Goal: Task Accomplishment & Management: Use online tool/utility

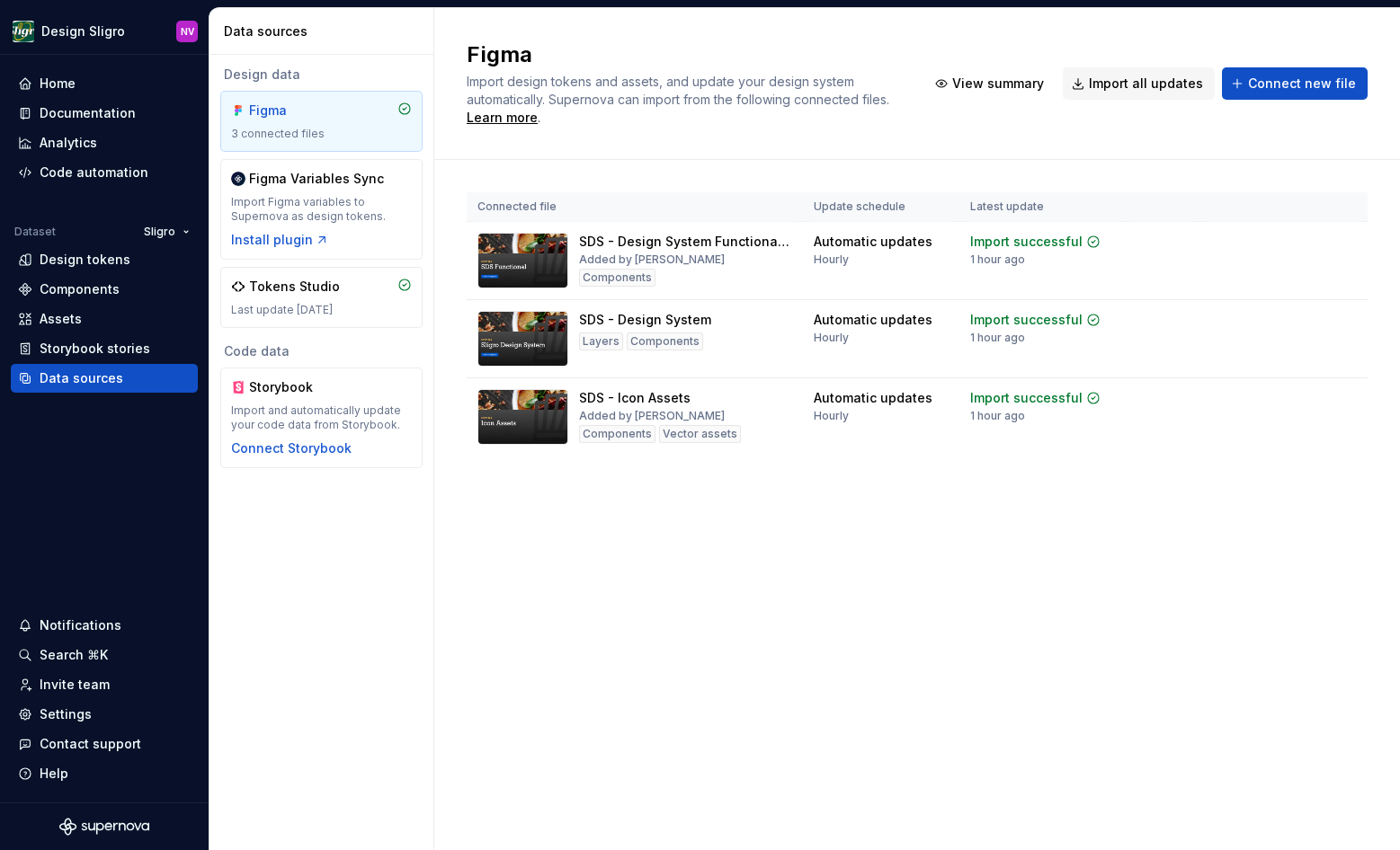
click at [653, 610] on div "Figma Import design tokens and assets, and update your design system automatica…" at bounding box center [917, 429] width 966 height 842
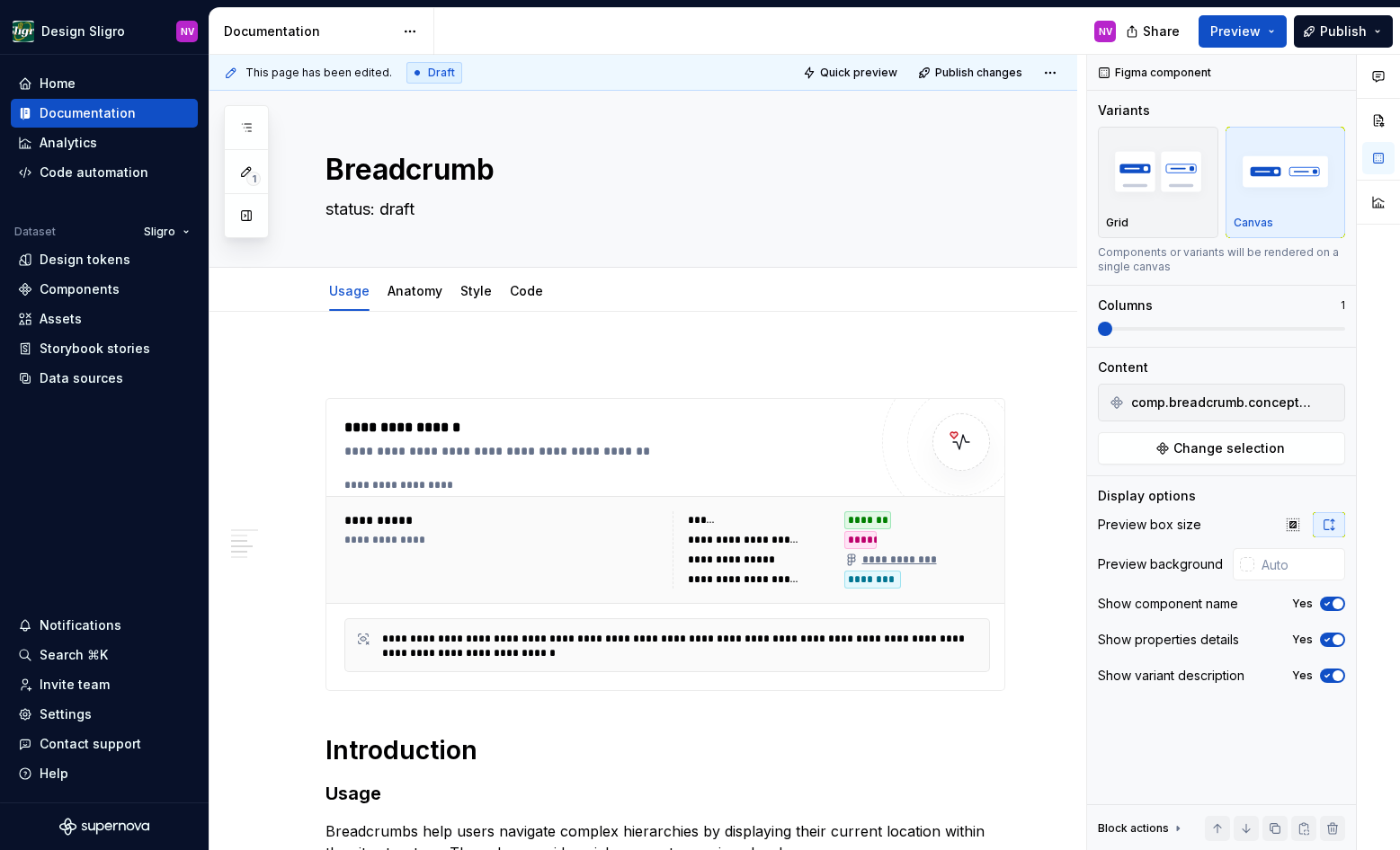
scroll to position [1051, 0]
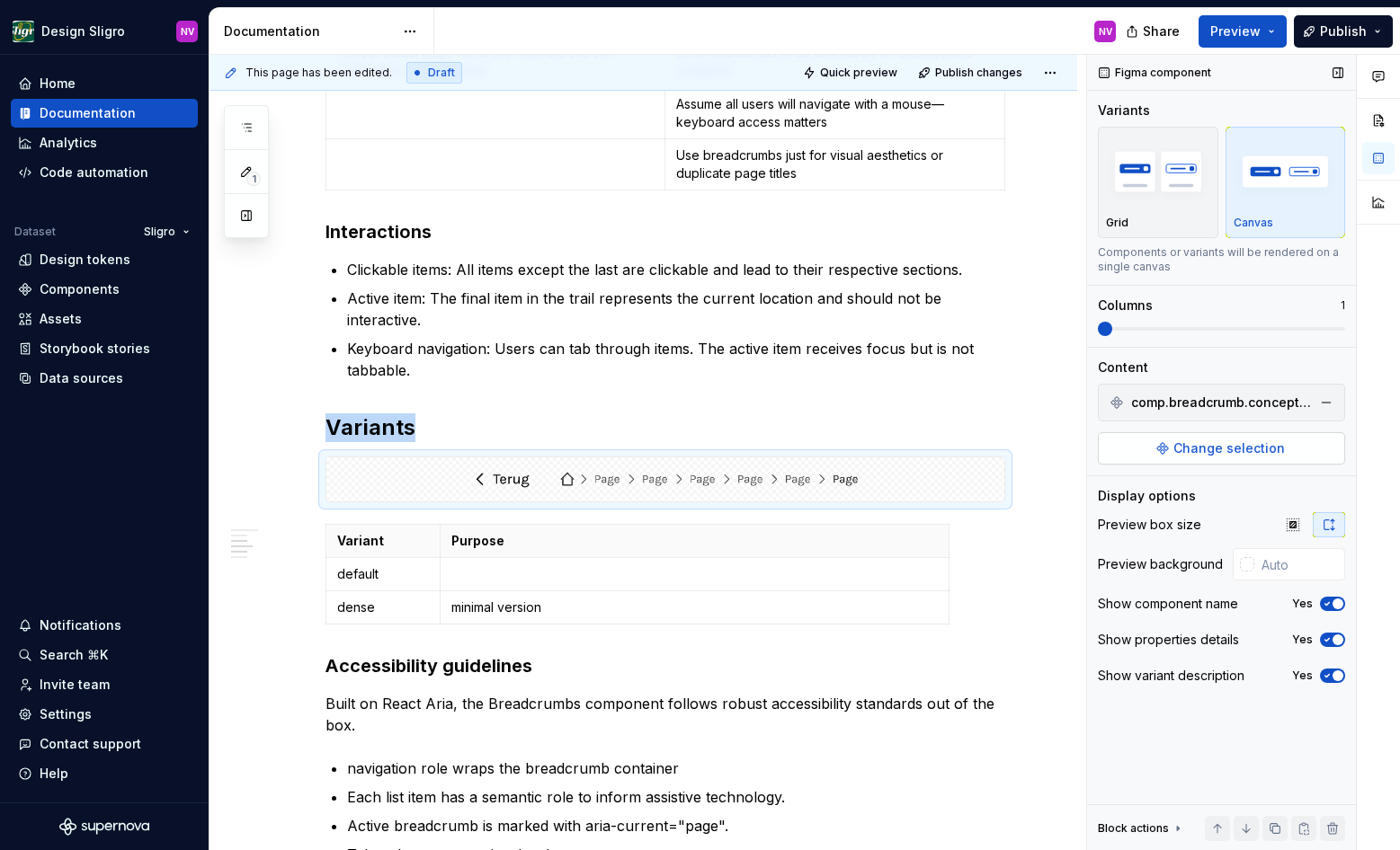
click at [1220, 446] on span "Change selection" at bounding box center [1229, 449] width 111 height 18
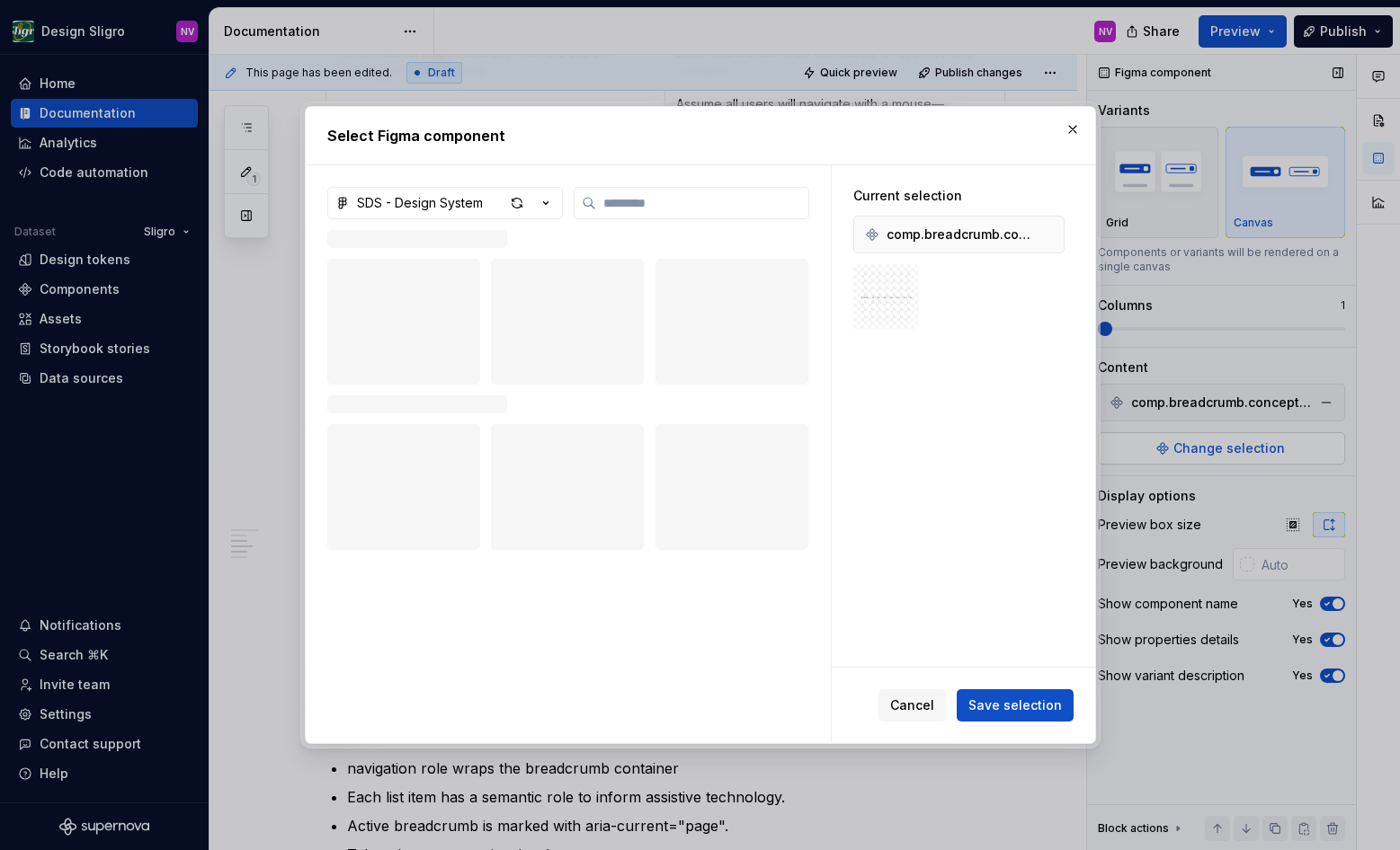
scroll to position [0, 0]
type textarea "*"
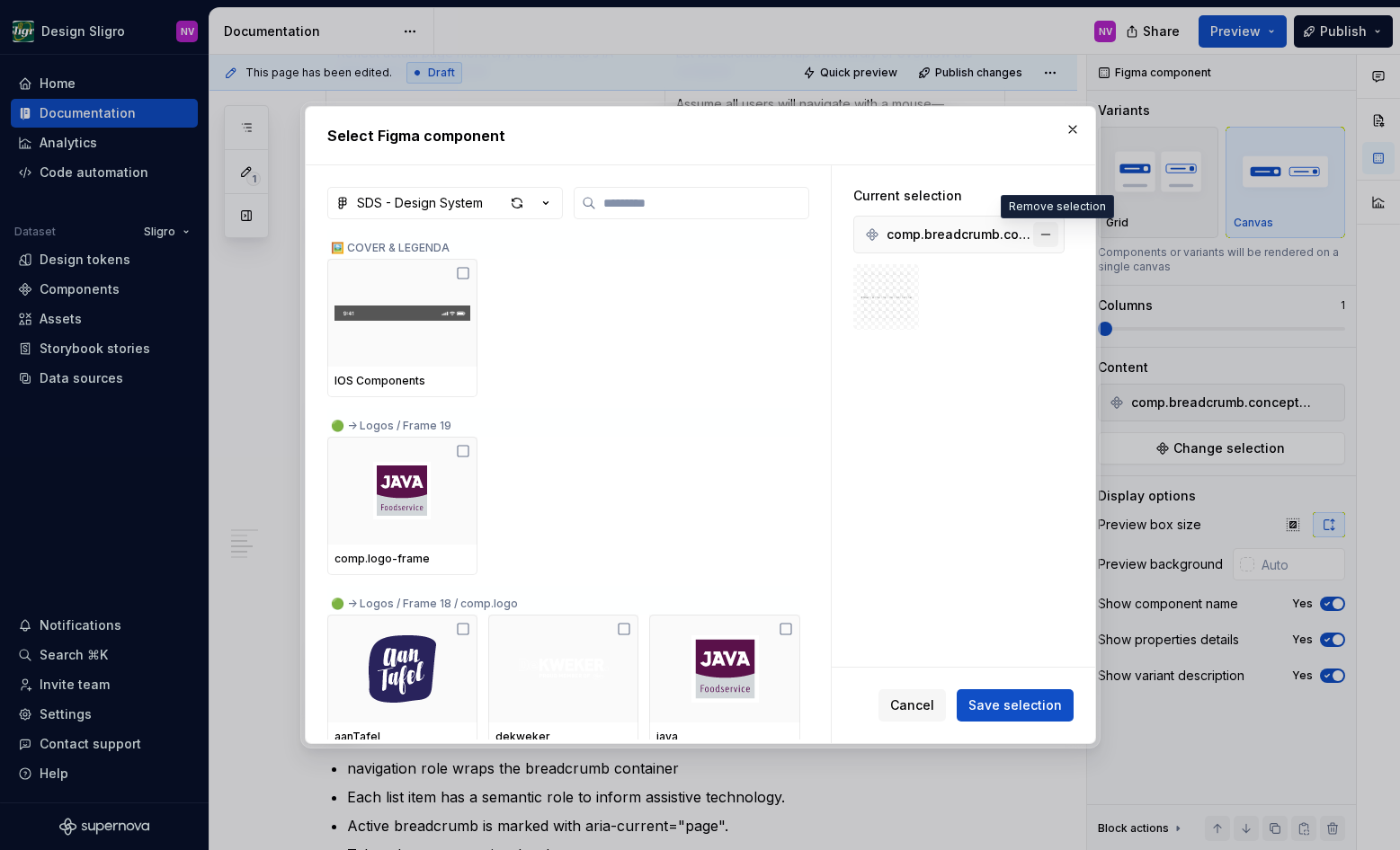
click at [1047, 235] on button "button" at bounding box center [1045, 234] width 25 height 25
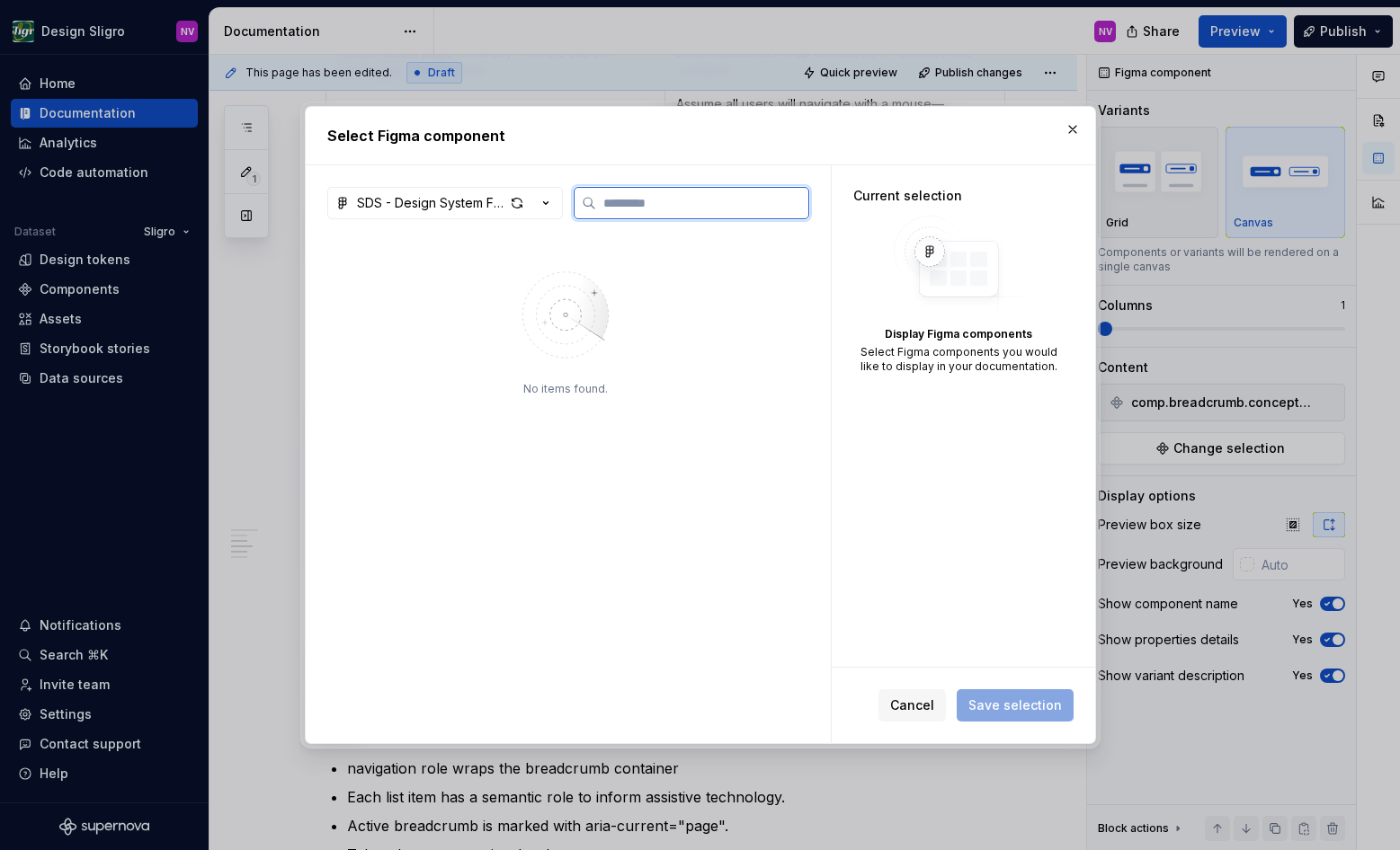
click at [650, 200] on input "search" at bounding box center [702, 203] width 213 height 18
type input "*"
type input "*****"
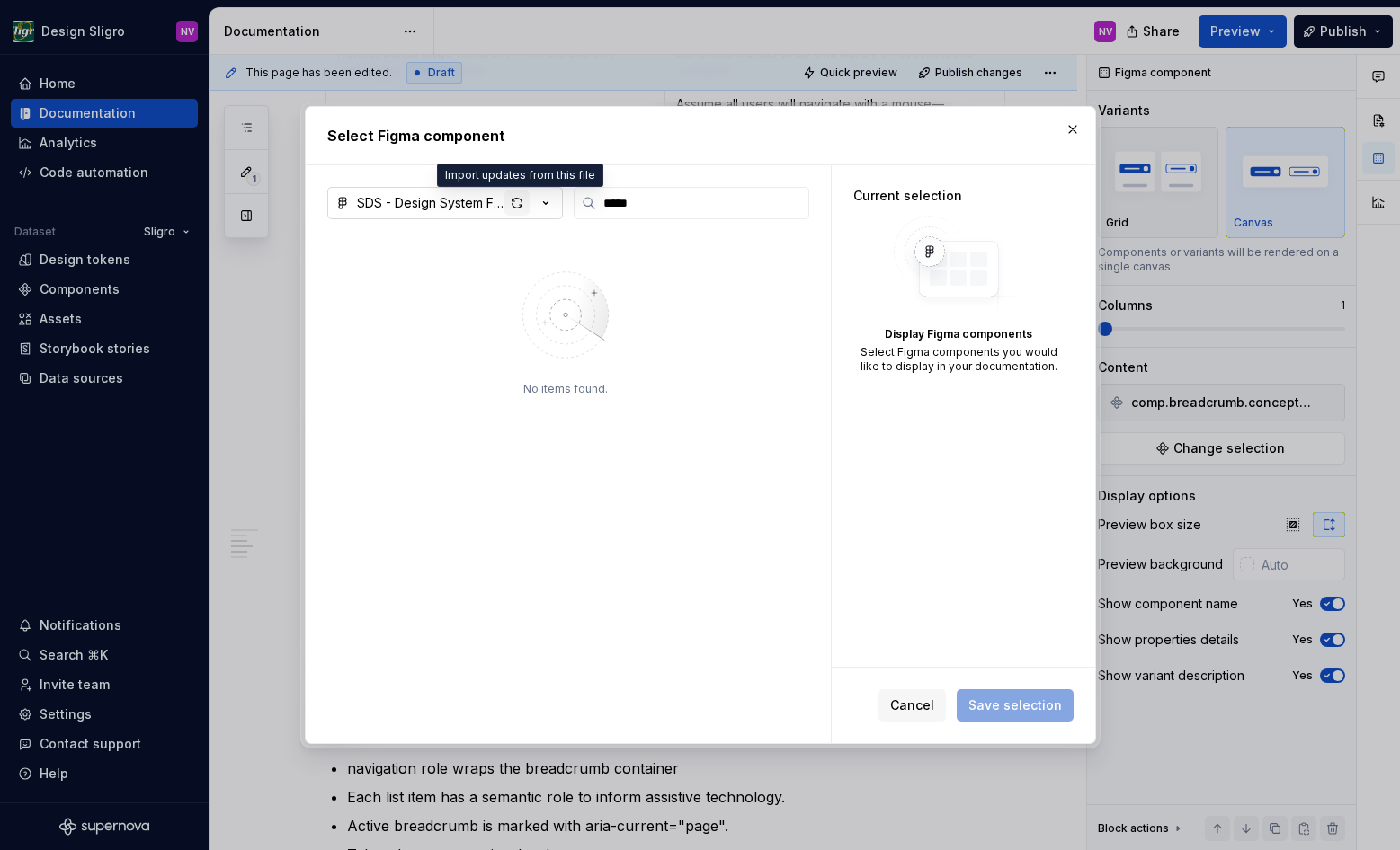
click at [515, 204] on div "button" at bounding box center [516, 202] width 25 height 25
type textarea "*"
click at [812, 143] on h2 "Select Figma component" at bounding box center [700, 135] width 746 height 21
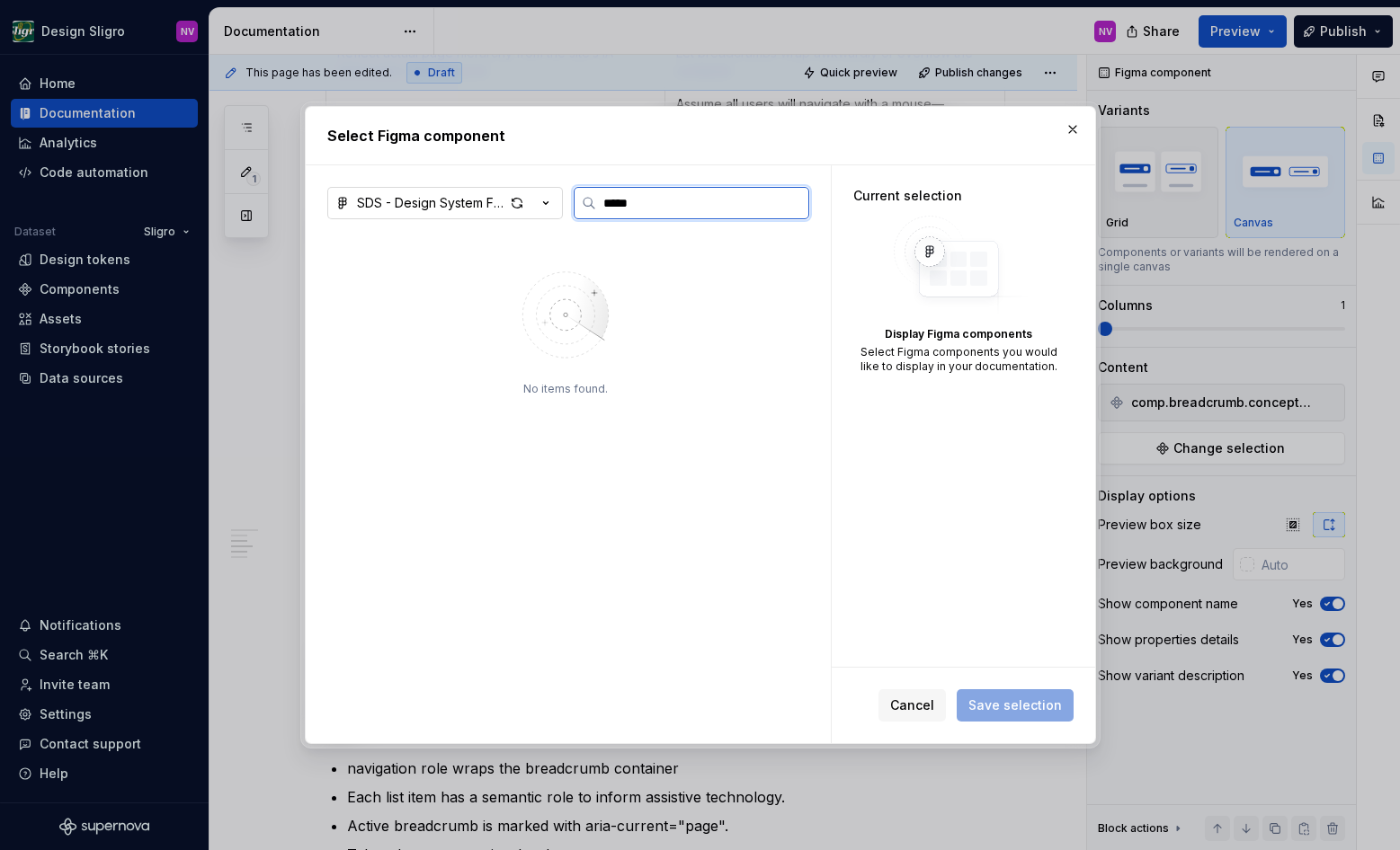
drag, startPoint x: 674, startPoint y: 208, endPoint x: 564, endPoint y: 209, distance: 110.0
click at [596, 209] on input "*****" at bounding box center [702, 203] width 213 height 18
click at [638, 405] on div "No items found." at bounding box center [565, 485] width 234 height 466
click at [545, 197] on icon "button" at bounding box center [546, 203] width 18 height 18
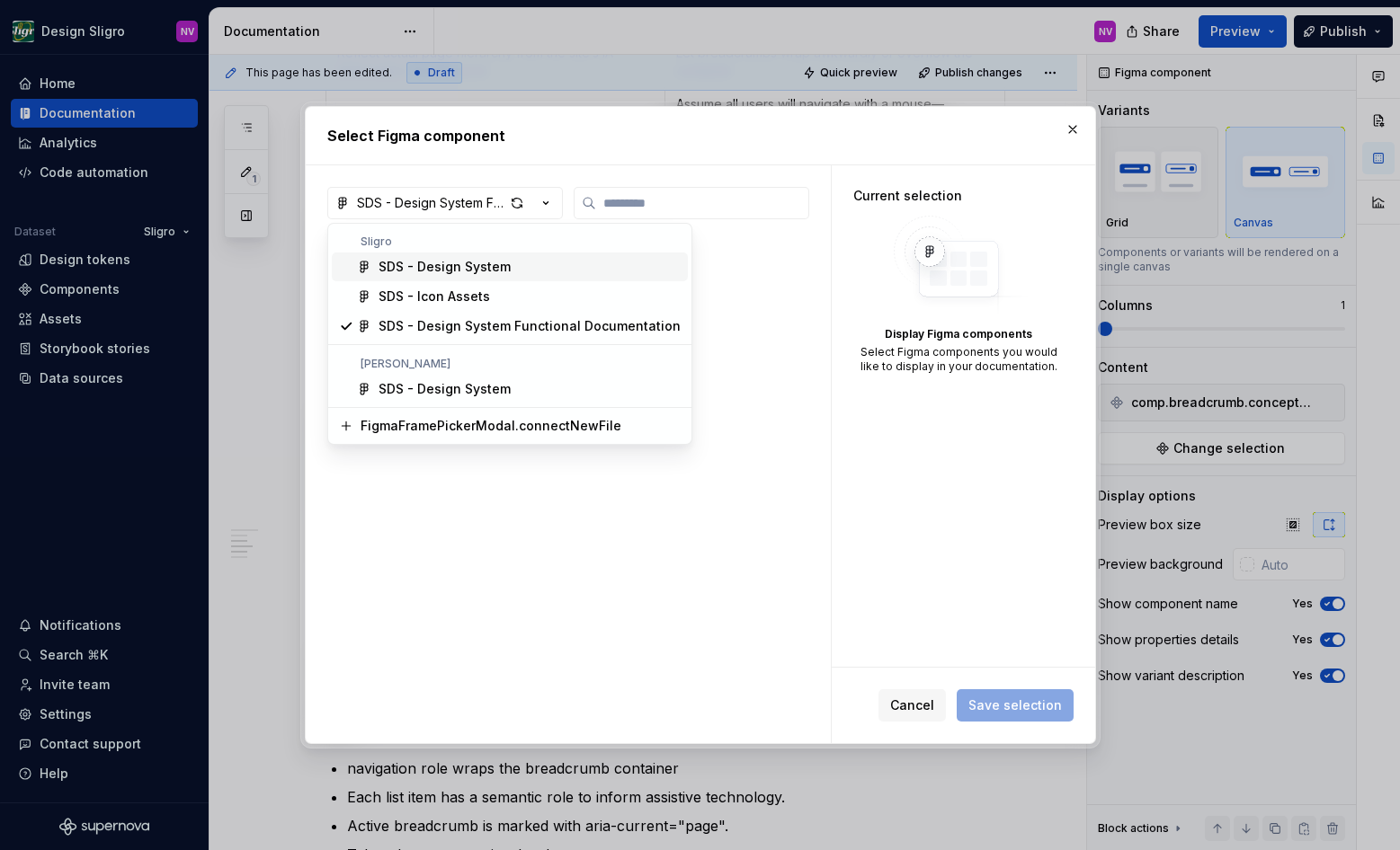
click at [487, 275] on div "SDS - Design System" at bounding box center [445, 267] width 133 height 18
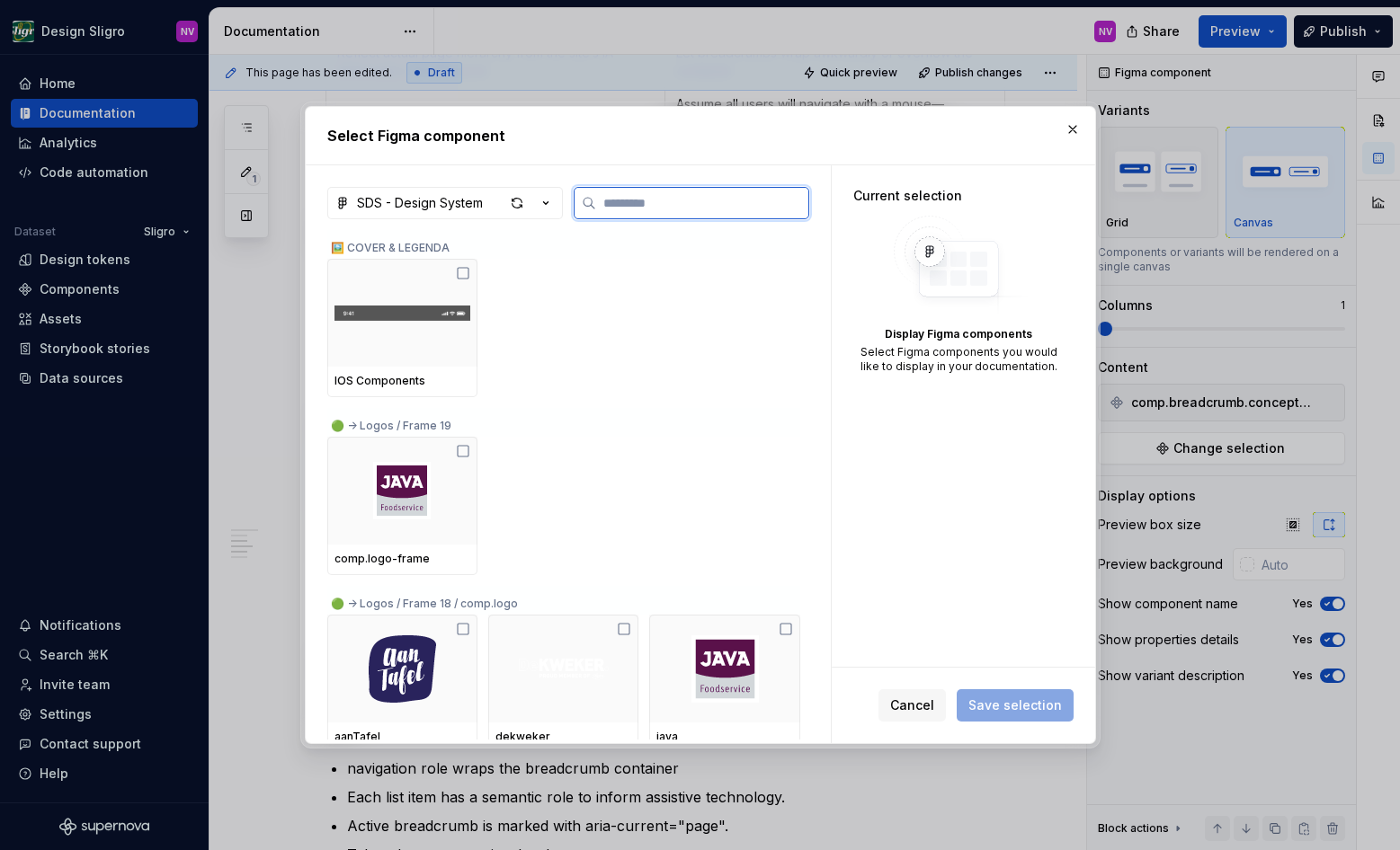
click at [638, 208] on input "search" at bounding box center [702, 203] width 213 height 18
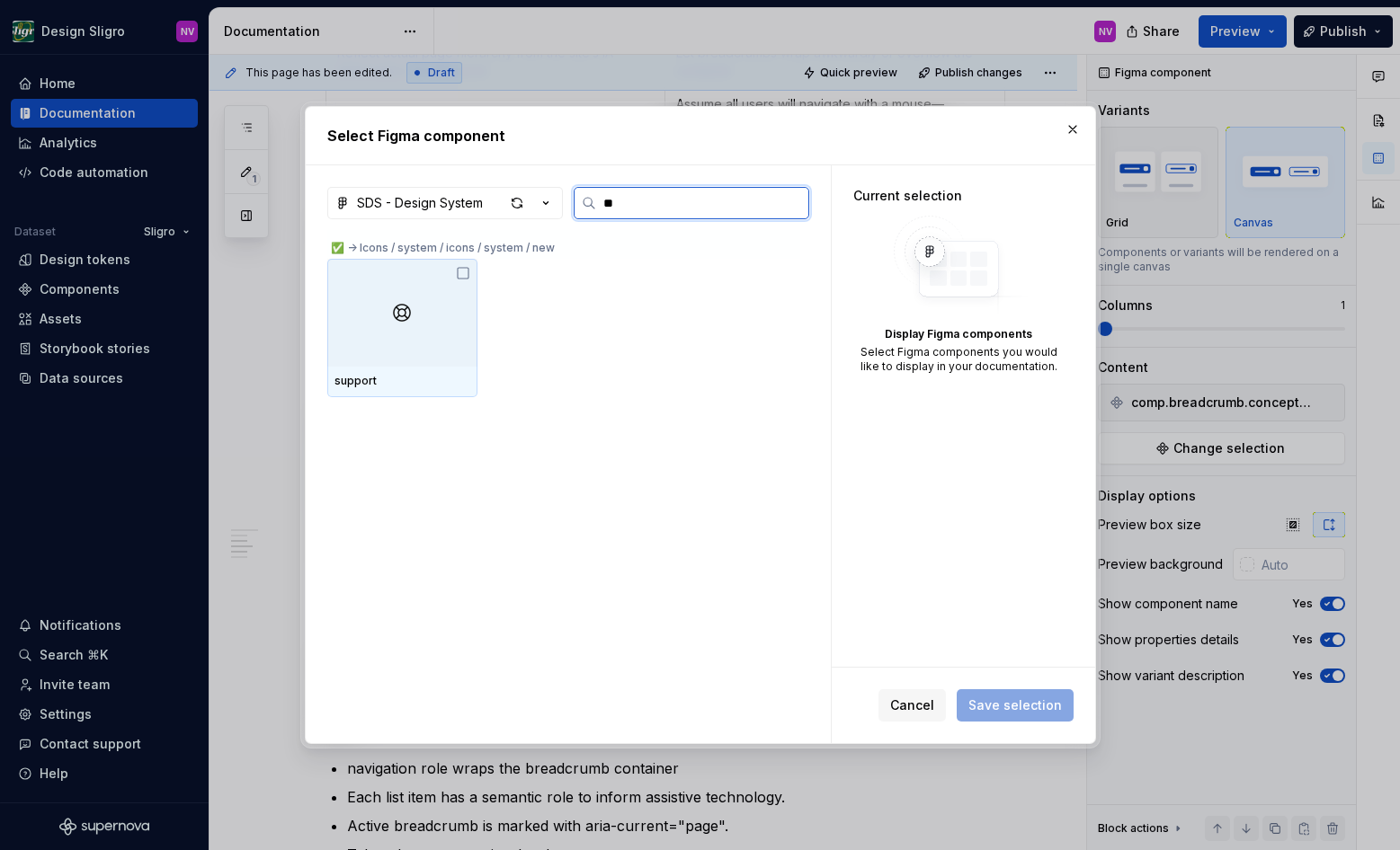
type input "*"
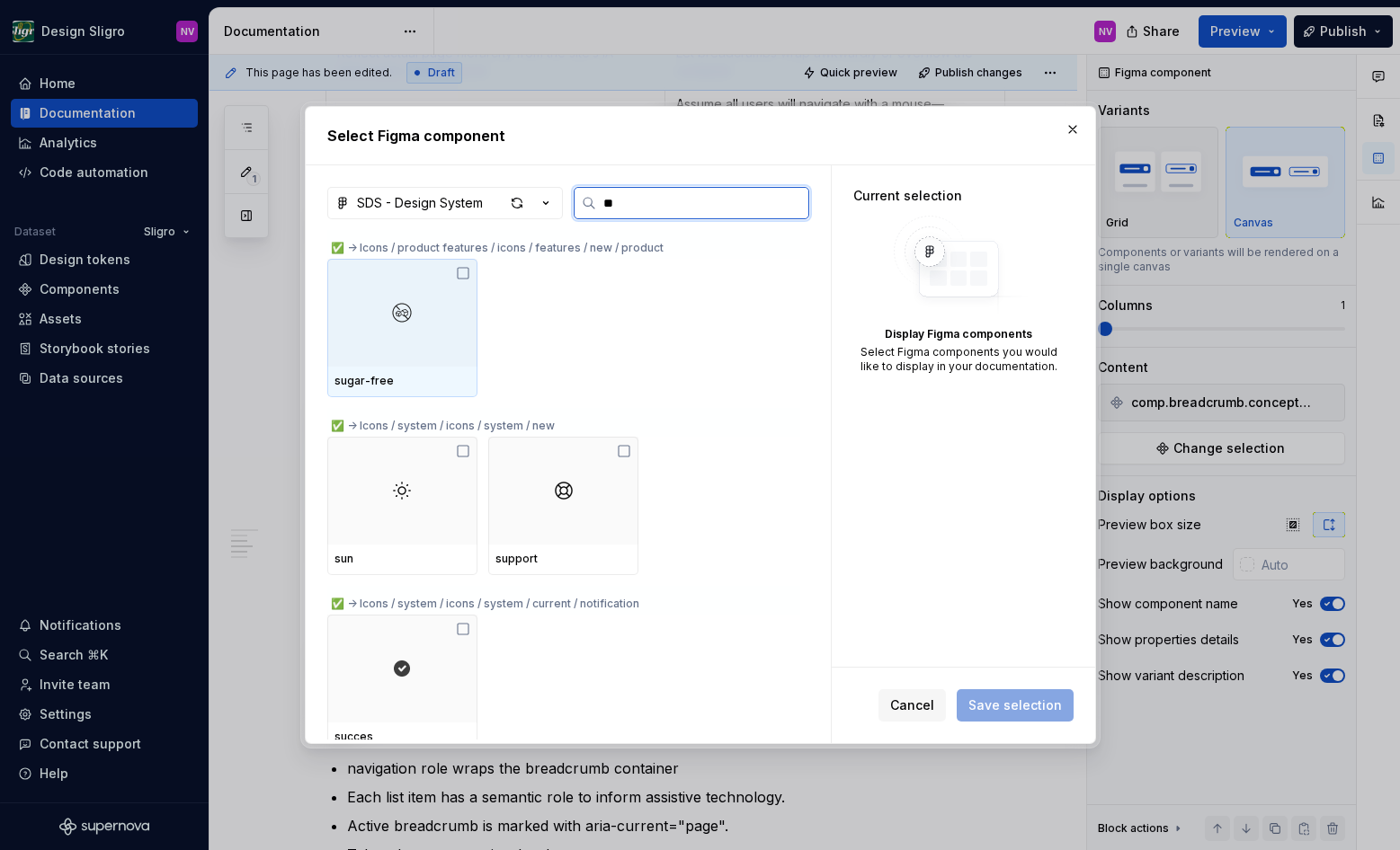
type input "*"
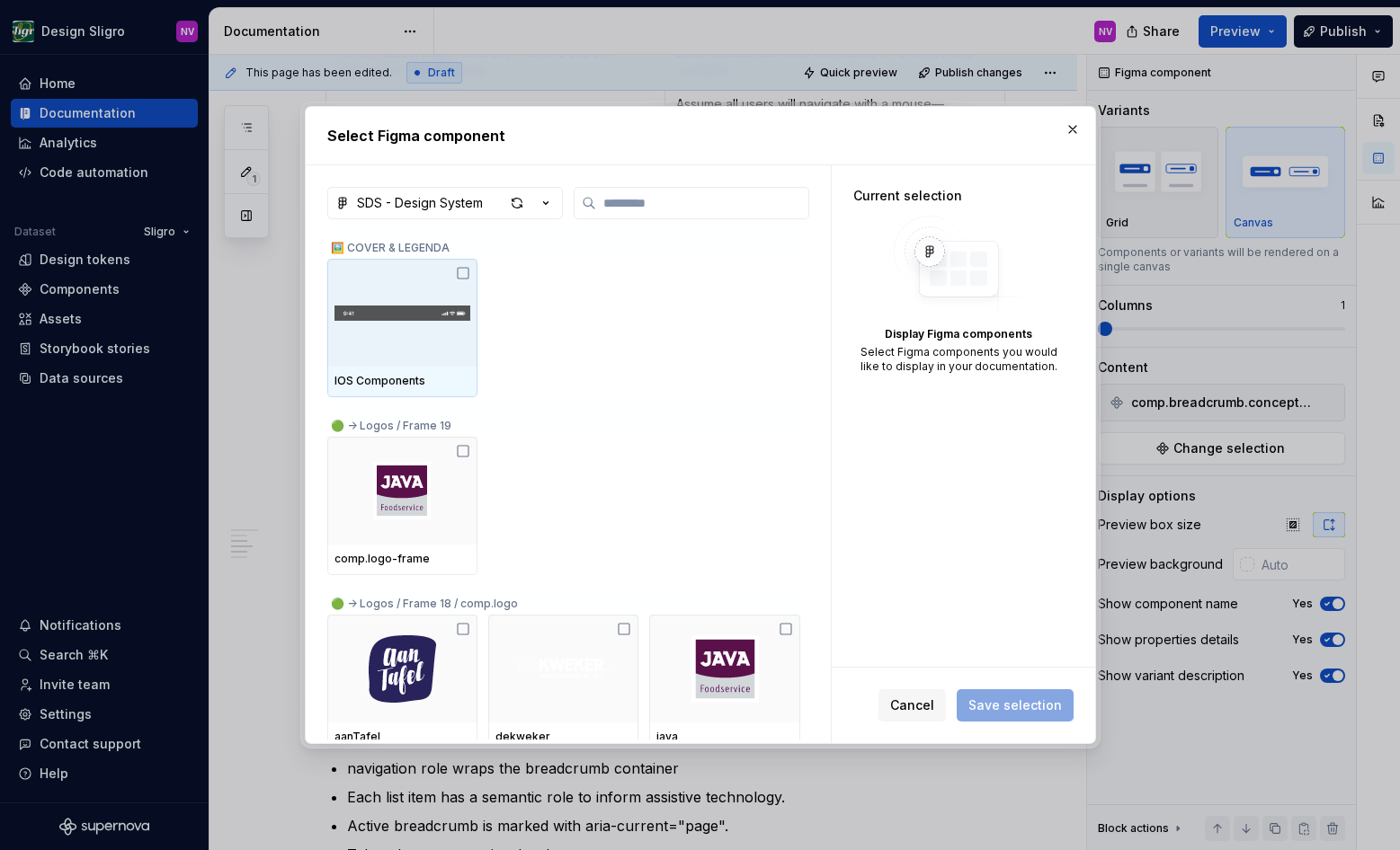
click at [869, 482] on div "Current selection Display Figma components Select Figma components you would li…" at bounding box center [964, 416] width 263 height 501
type textarea "*"
click at [645, 207] on input "search" at bounding box center [702, 203] width 213 height 18
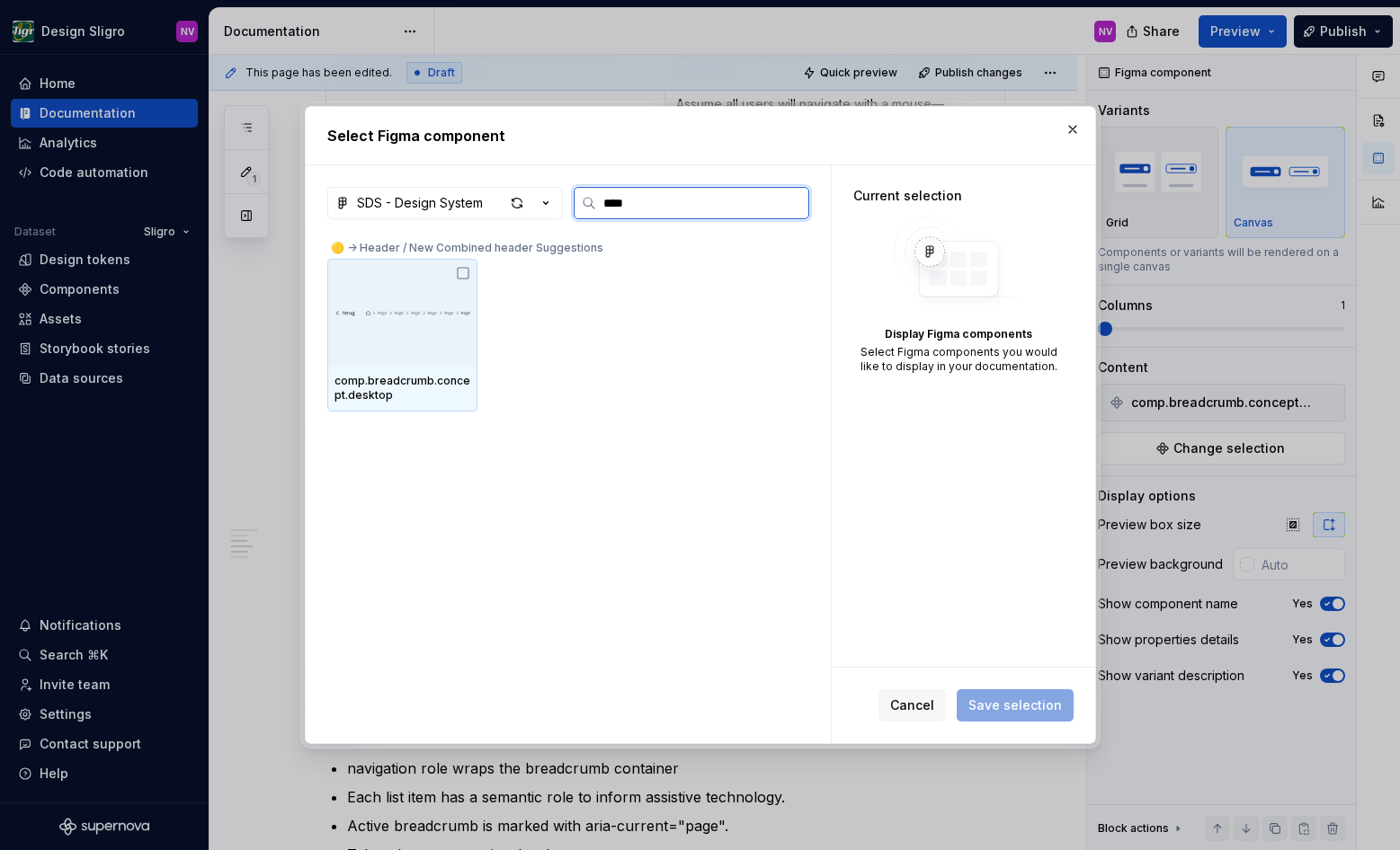
type input "*****"
click at [411, 308] on img at bounding box center [402, 312] width 136 height 29
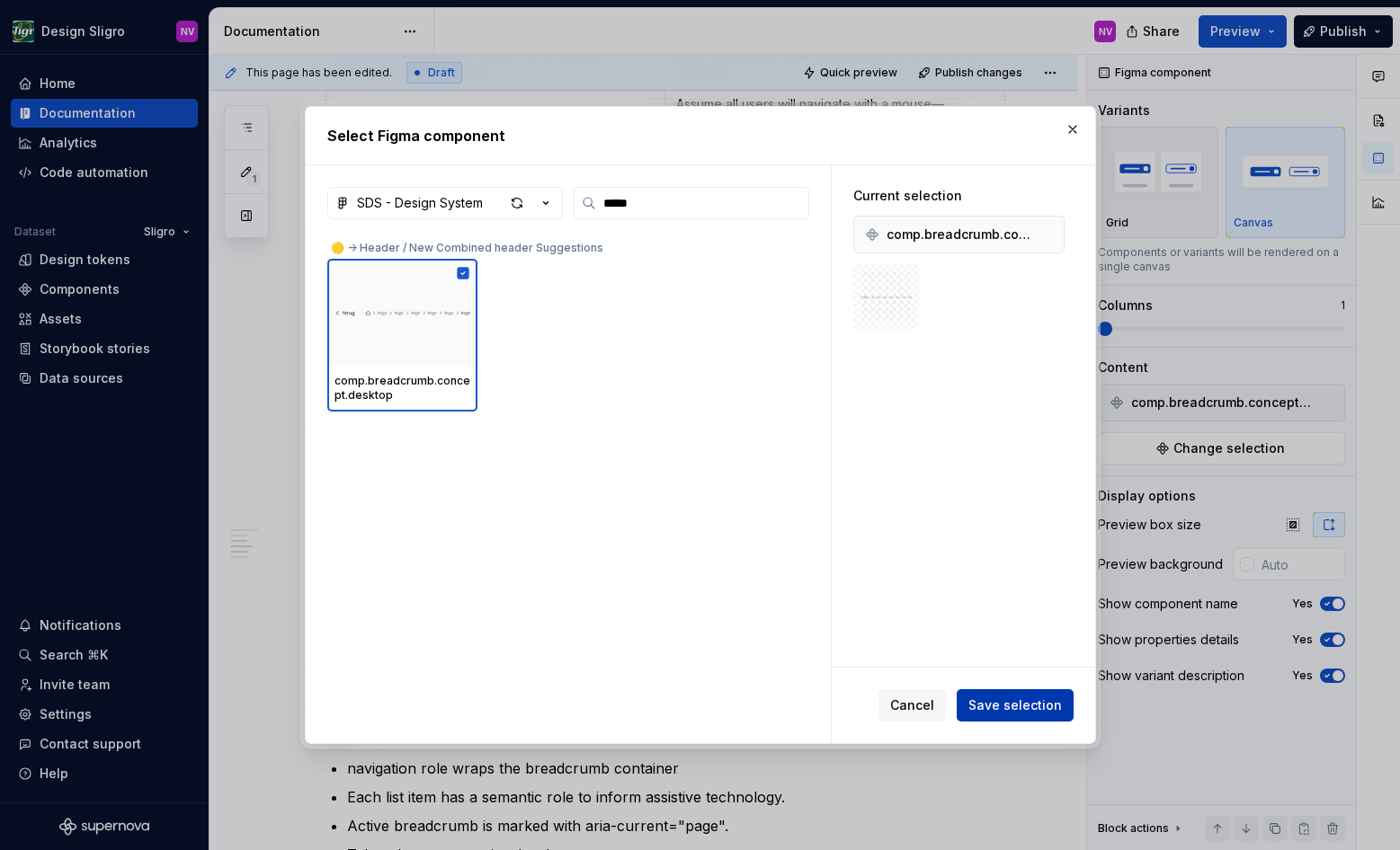
click at [1019, 704] on span "Save selection" at bounding box center [1015, 706] width 94 height 18
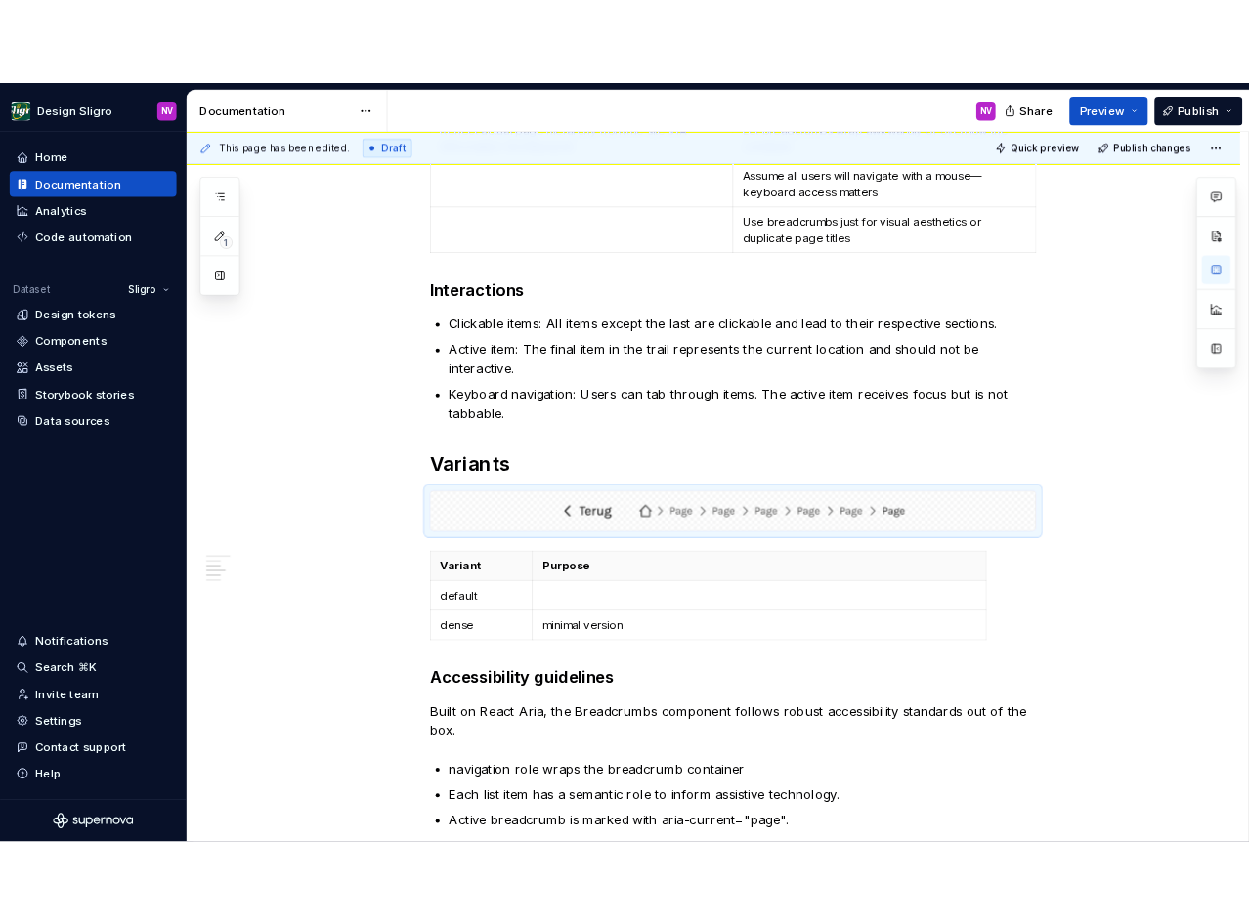
scroll to position [1143, 0]
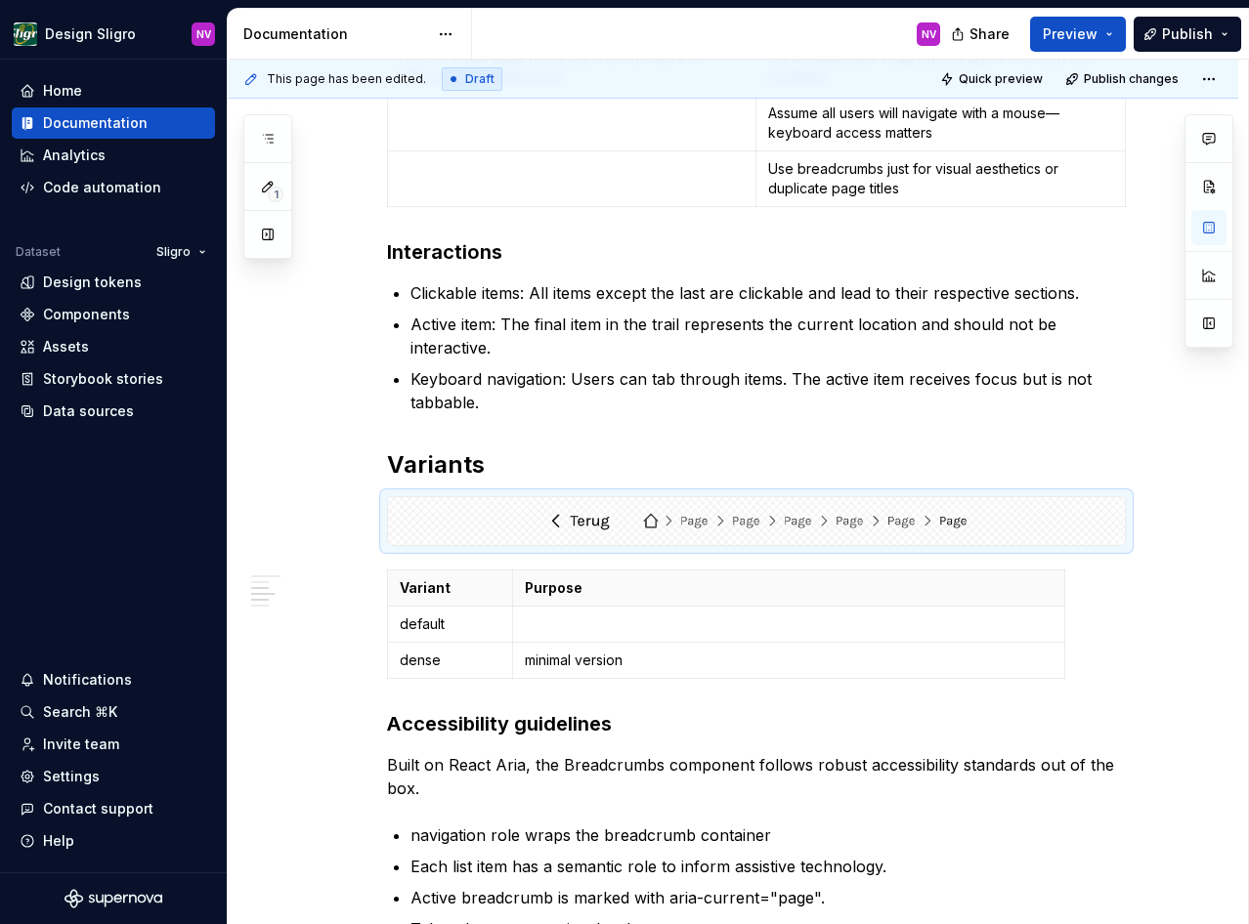
type textarea "*"
